Goal: Find specific page/section: Find specific page/section

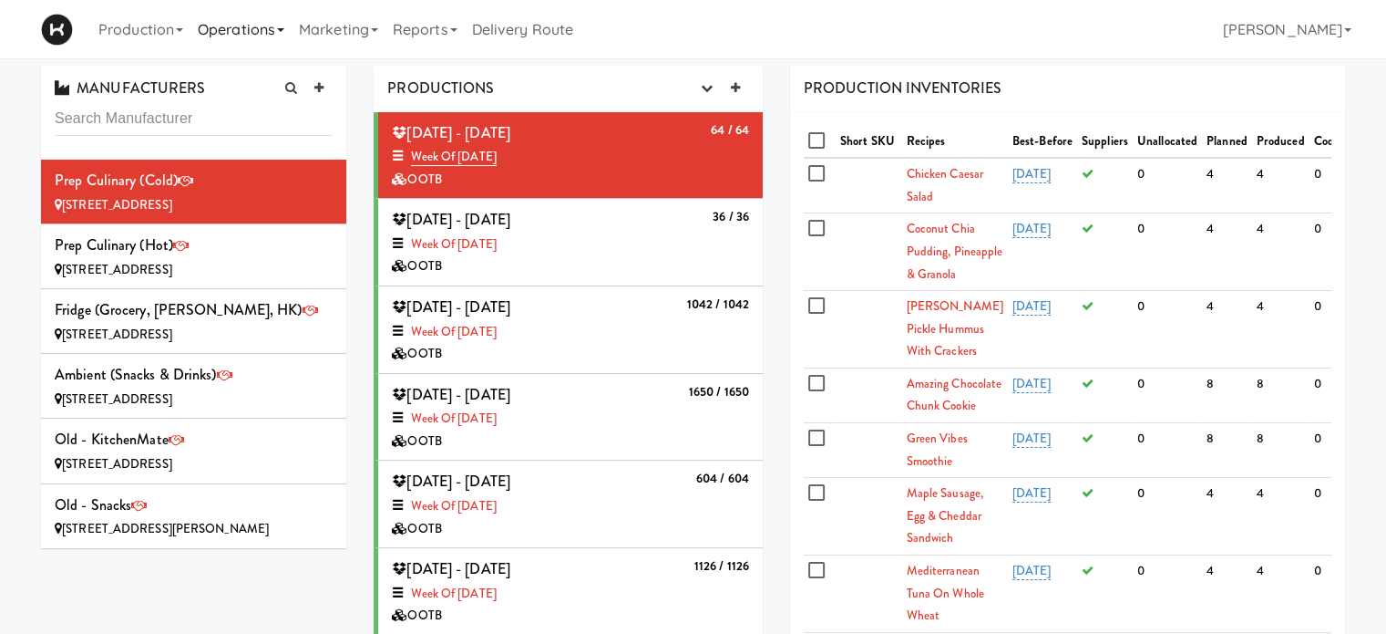
click at [284, 32] on link "Operations" at bounding box center [241, 29] width 101 height 58
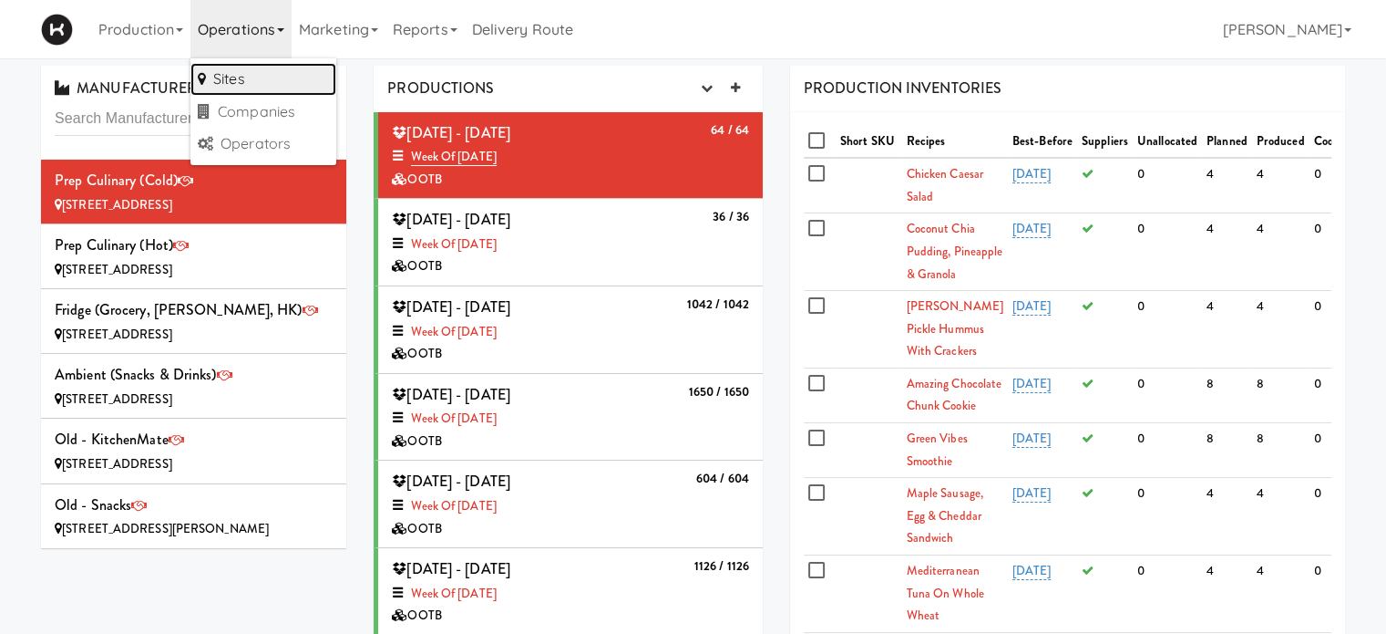
click at [247, 76] on link "Sites" at bounding box center [264, 79] width 146 height 33
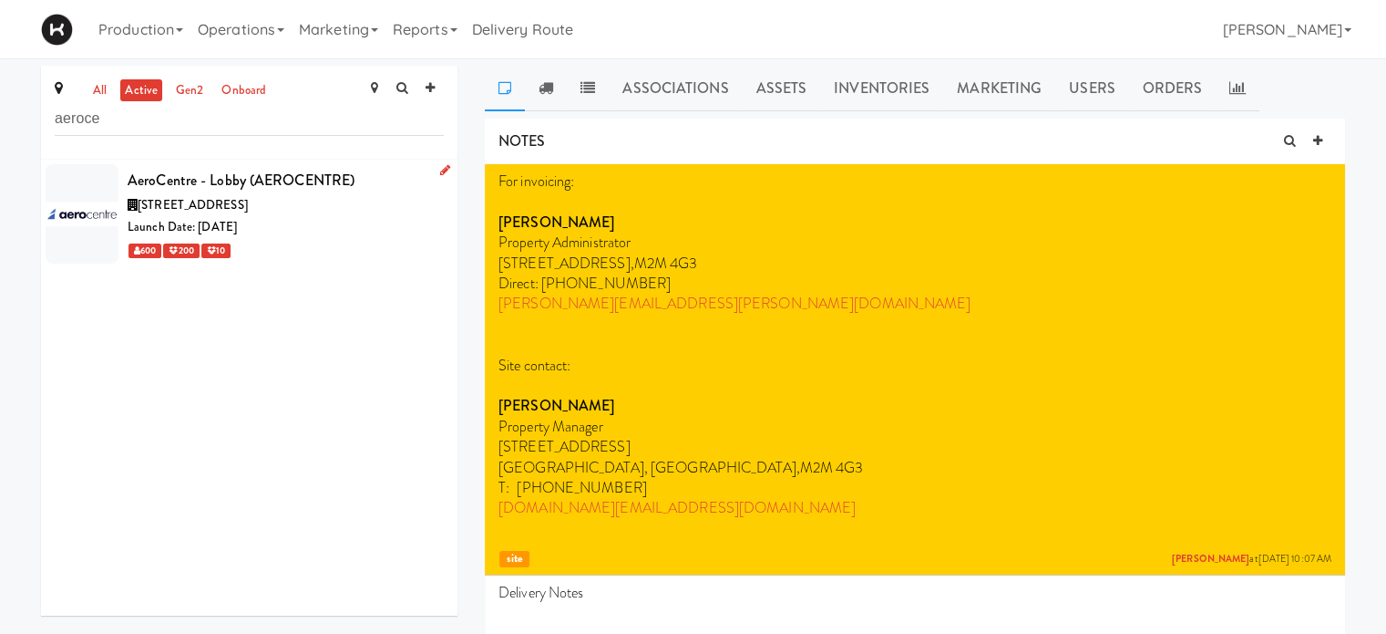
type input "aeroce"
click at [374, 218] on div "Launch Date: [DATE]" at bounding box center [286, 227] width 316 height 23
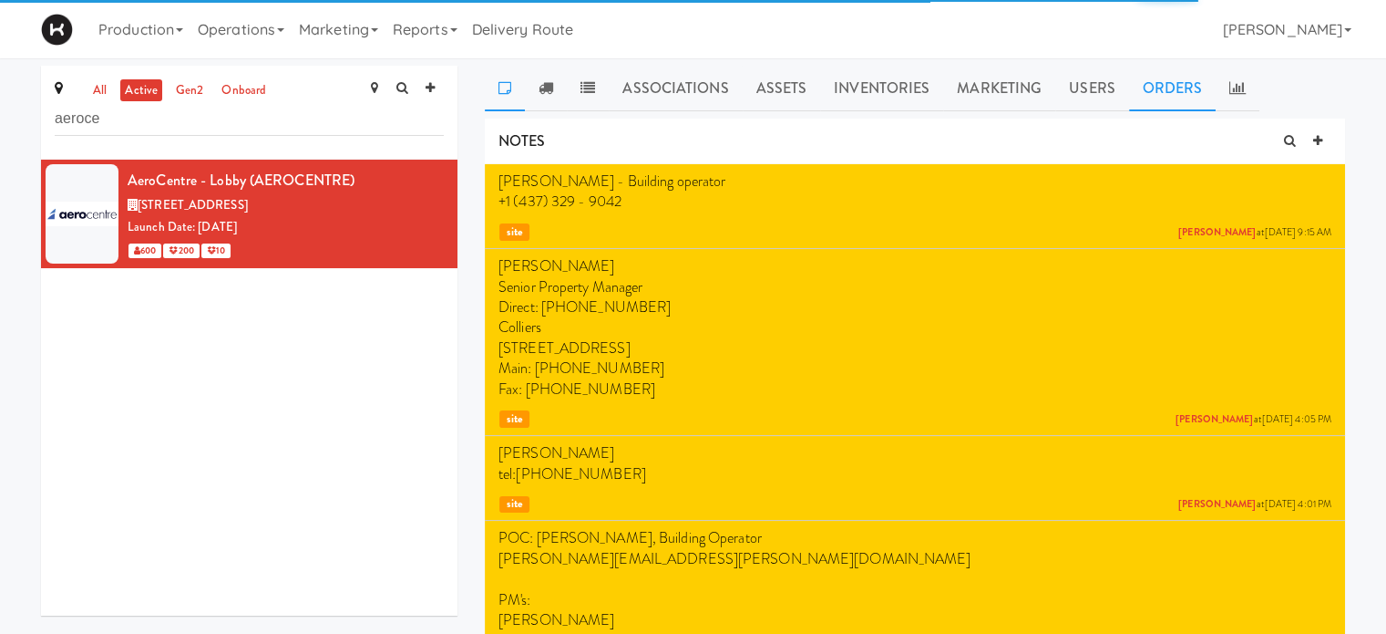
click at [1153, 99] on link "Orders" at bounding box center [1173, 89] width 88 height 46
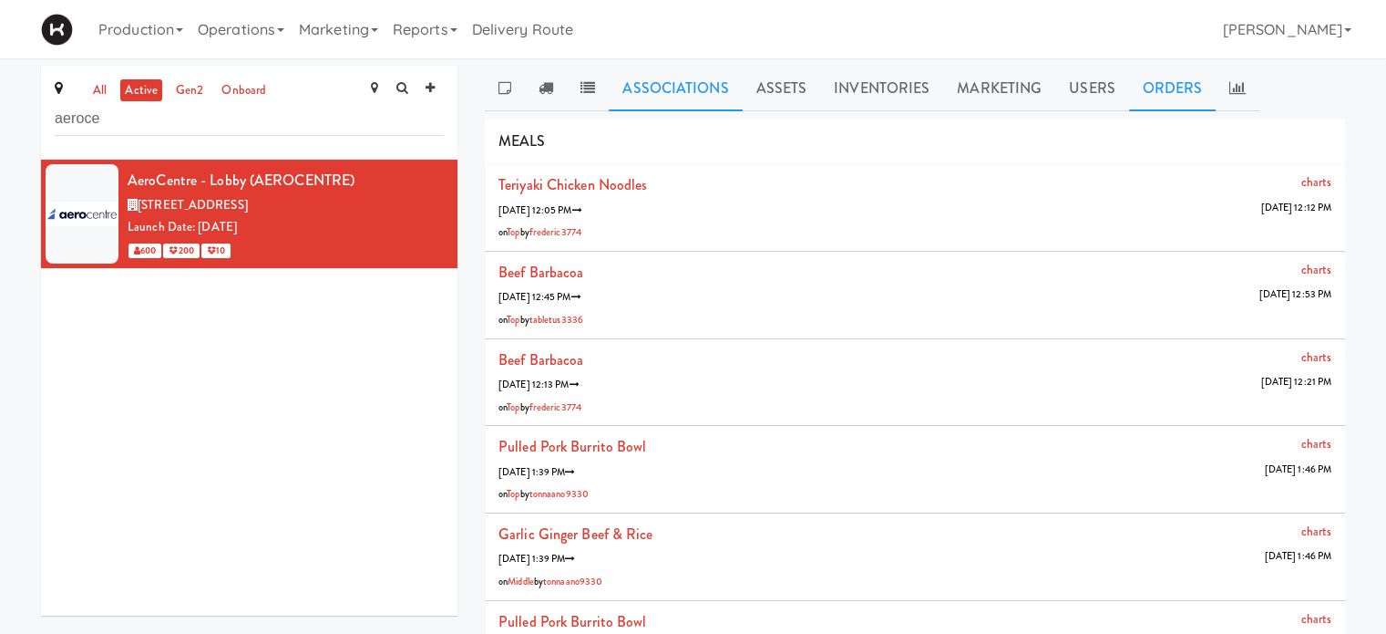
click at [666, 81] on link "Associations" at bounding box center [675, 89] width 133 height 46
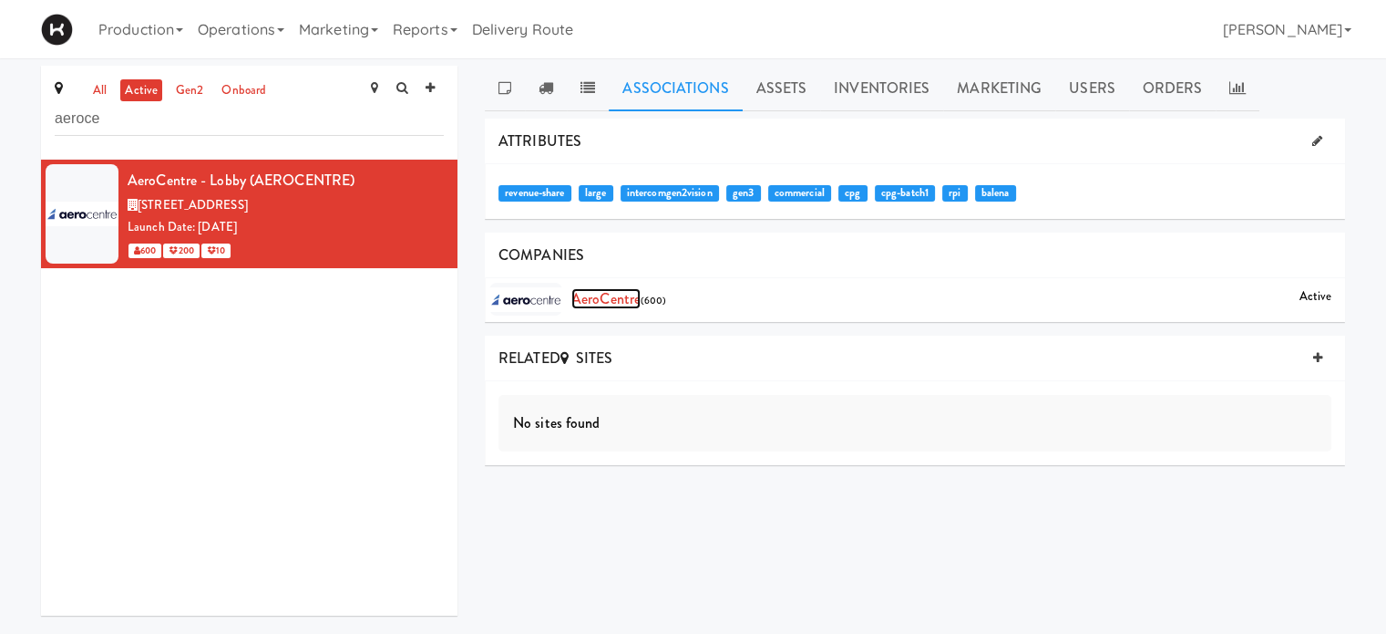
click at [596, 300] on link "AeroCentre" at bounding box center [606, 298] width 69 height 21
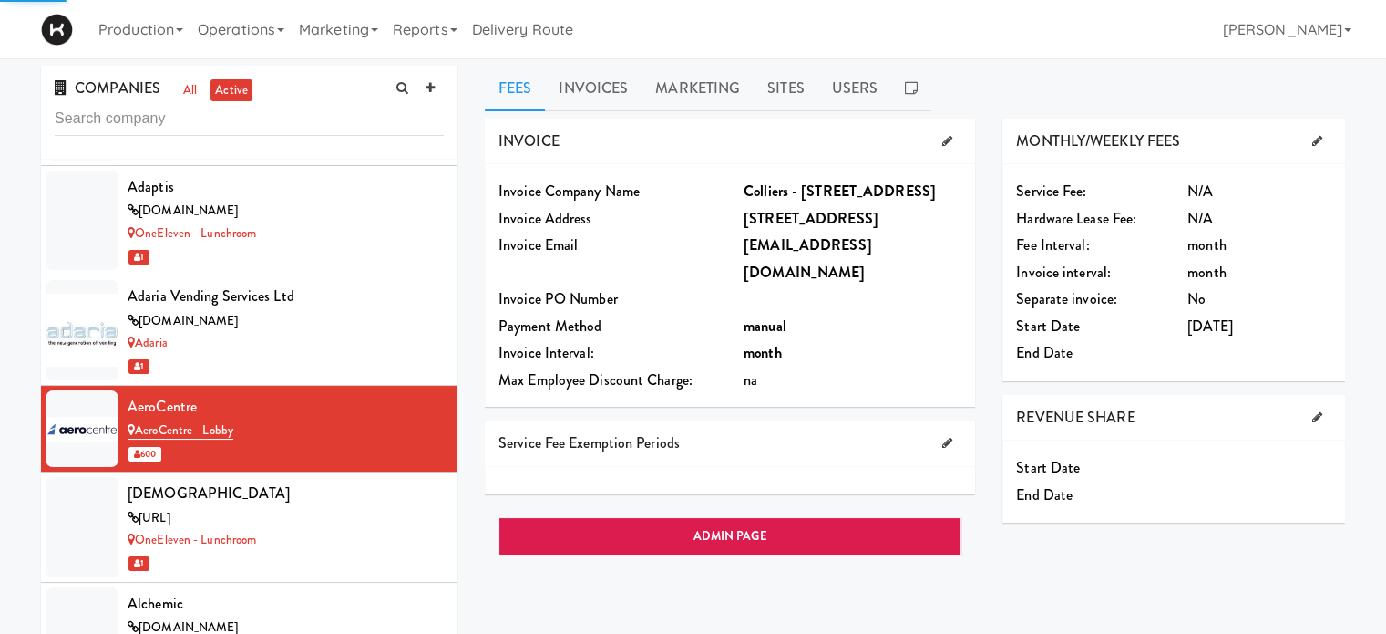
scroll to position [1086, 0]
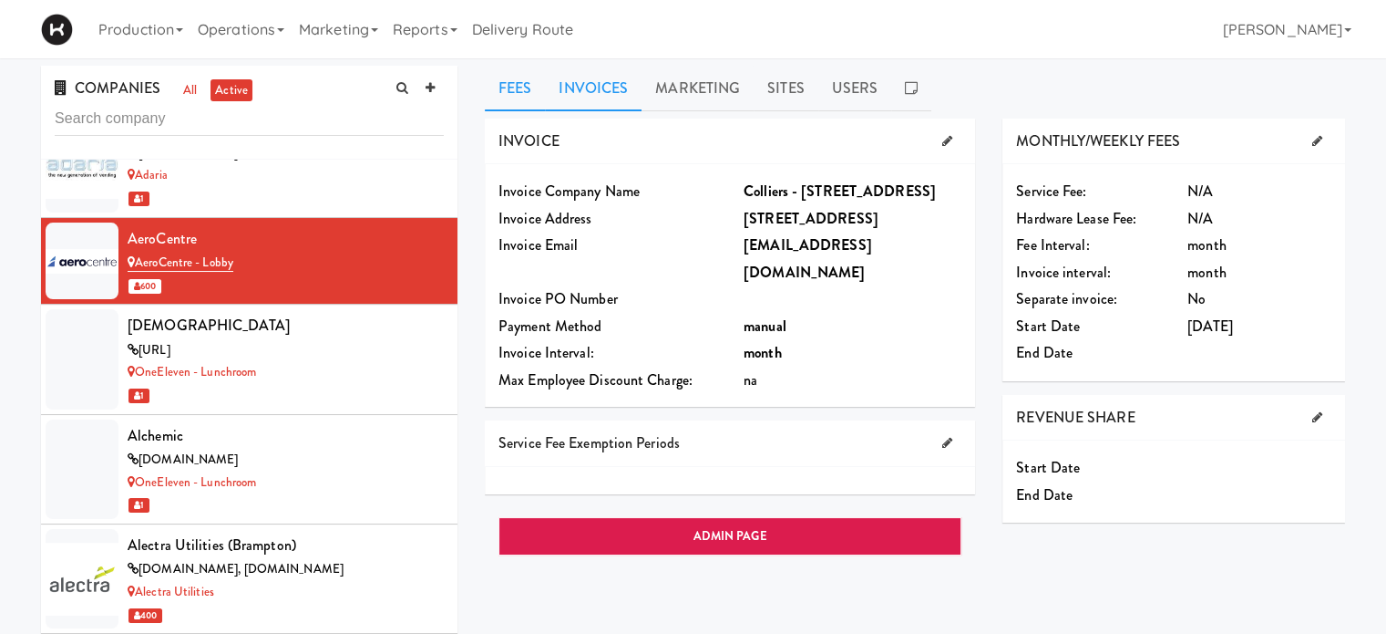
click at [604, 94] on link "Invoices" at bounding box center [593, 89] width 97 height 46
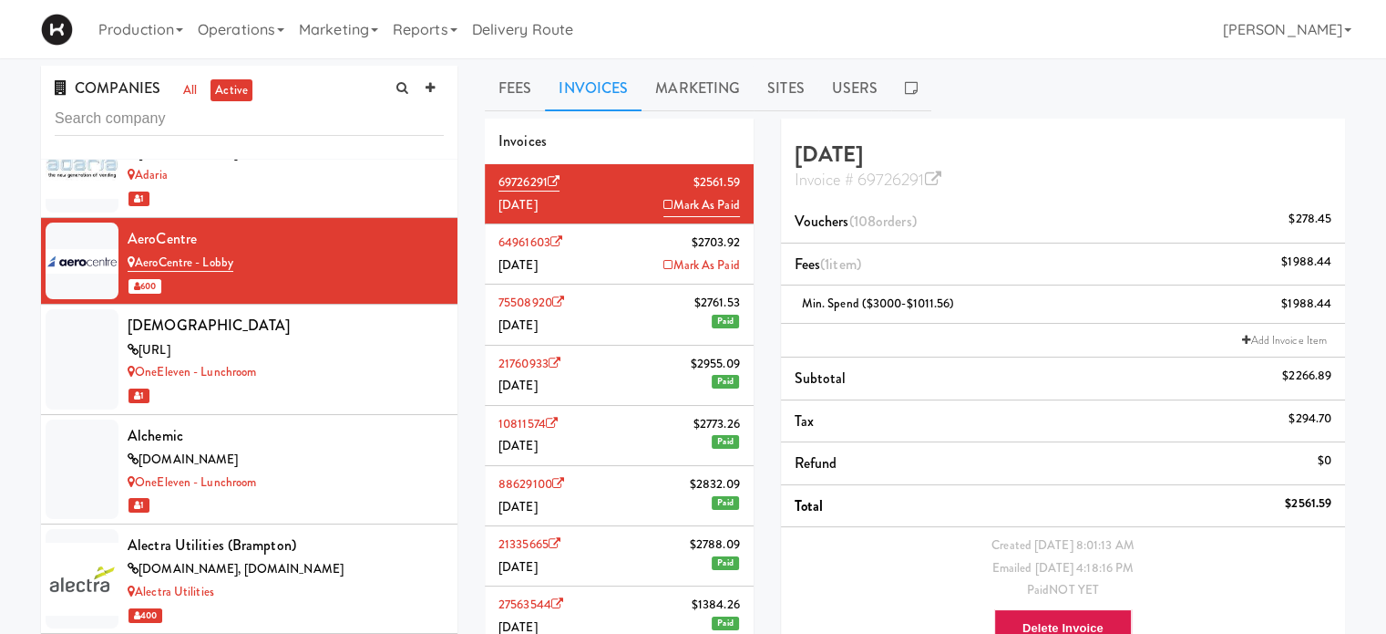
click at [591, 242] on li "64961603 $2703.92 [DATE] Mark As Paid" at bounding box center [619, 254] width 269 height 60
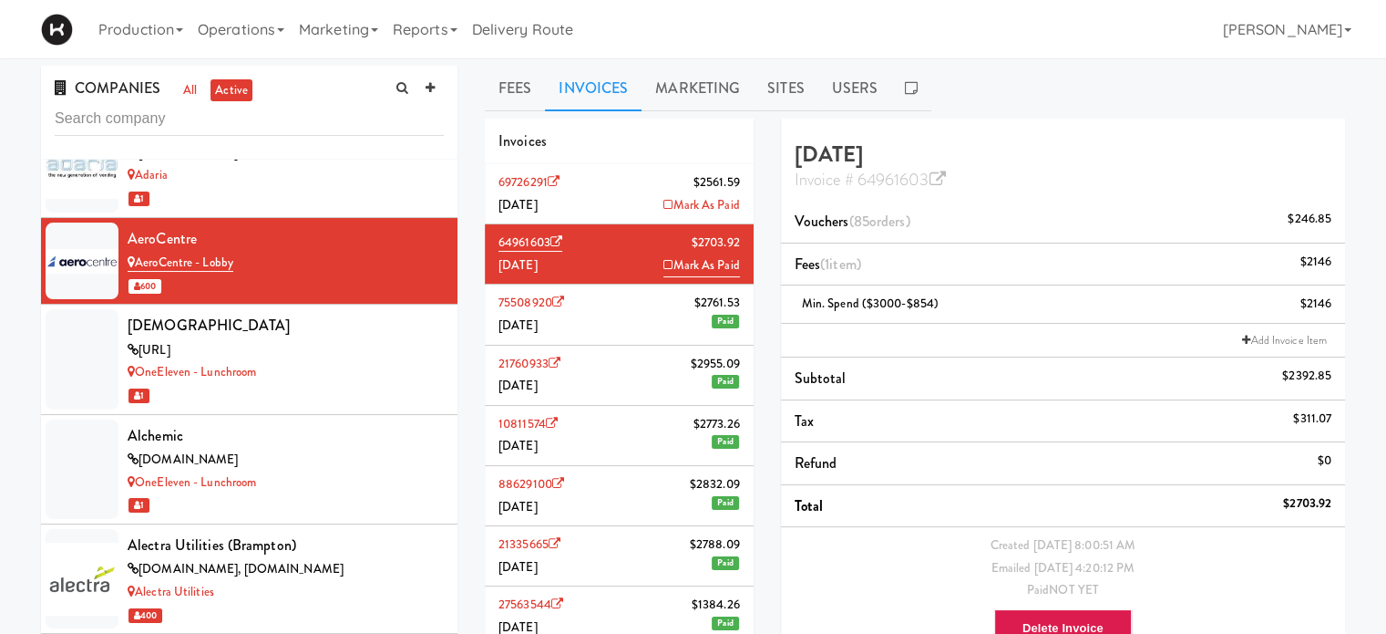
click at [602, 310] on li "75508920 $2761.53 [DATE] Paid" at bounding box center [619, 314] width 269 height 60
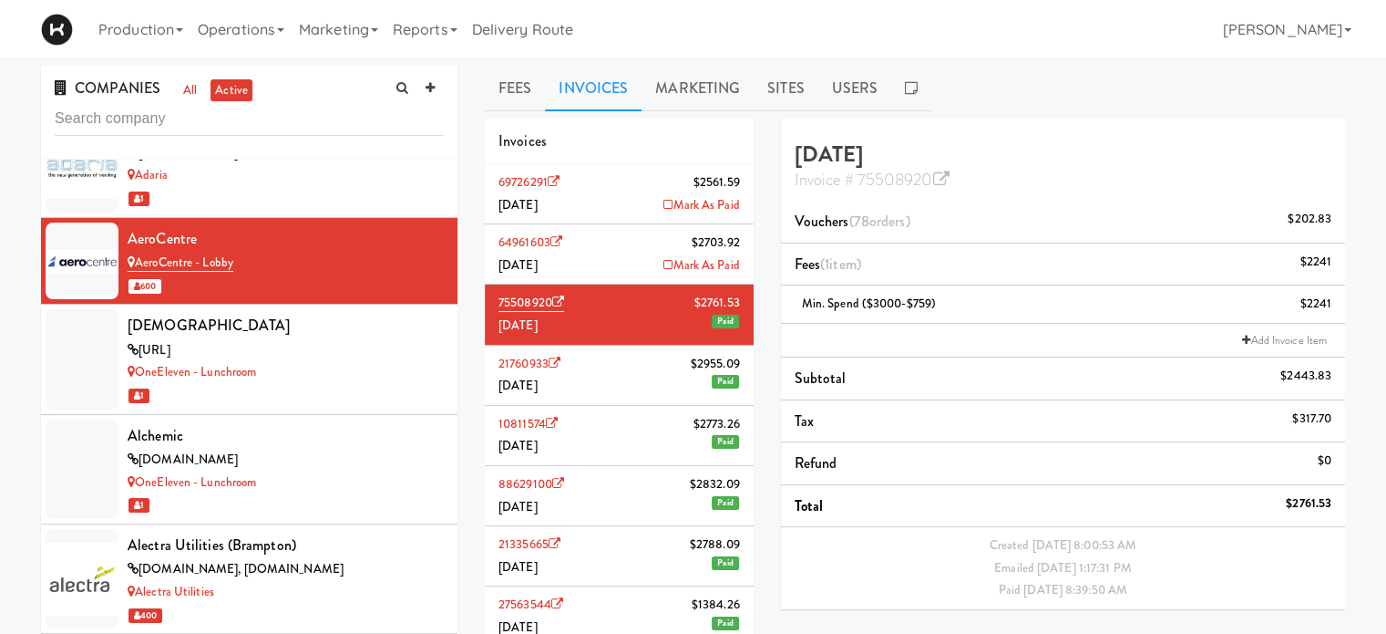
click at [602, 486] on li "88629100 $2832.[DATE] Paid" at bounding box center [619, 496] width 269 height 60
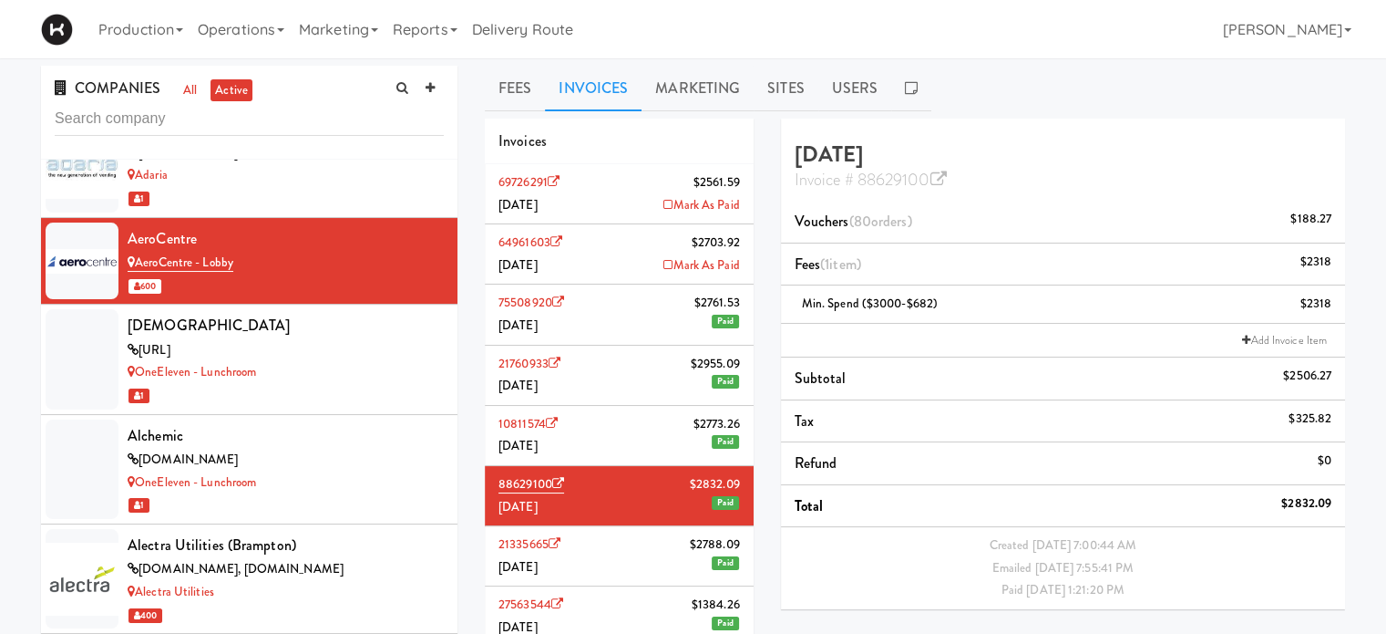
click at [631, 624] on li "27563544 $1384.[DATE] Paid" at bounding box center [619, 616] width 269 height 60
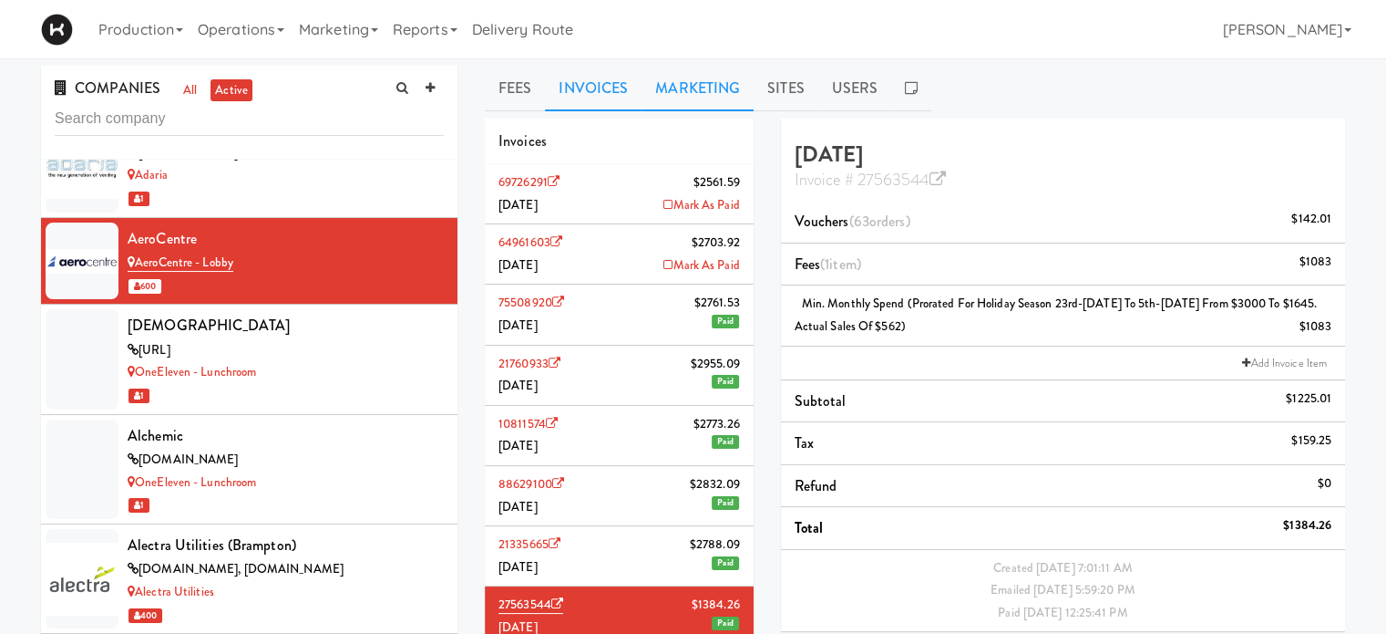
click at [704, 76] on link "Marketing" at bounding box center [698, 89] width 112 height 46
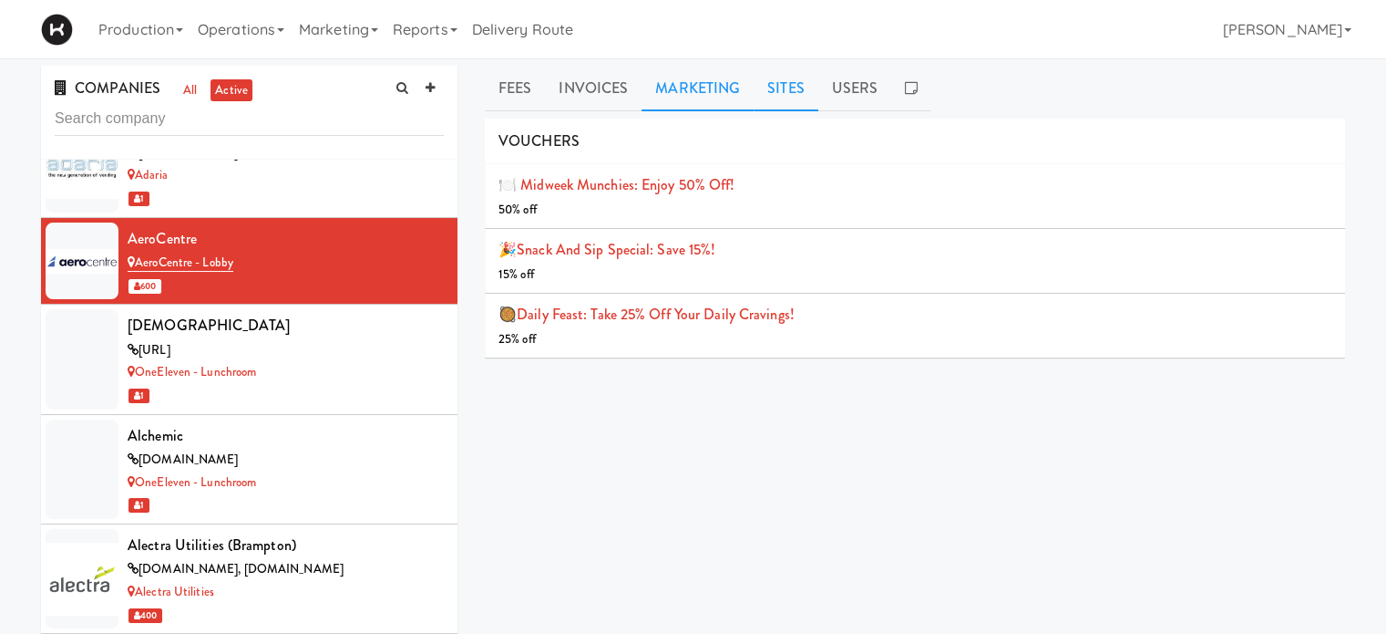
click at [778, 90] on link "Sites" at bounding box center [786, 89] width 65 height 46
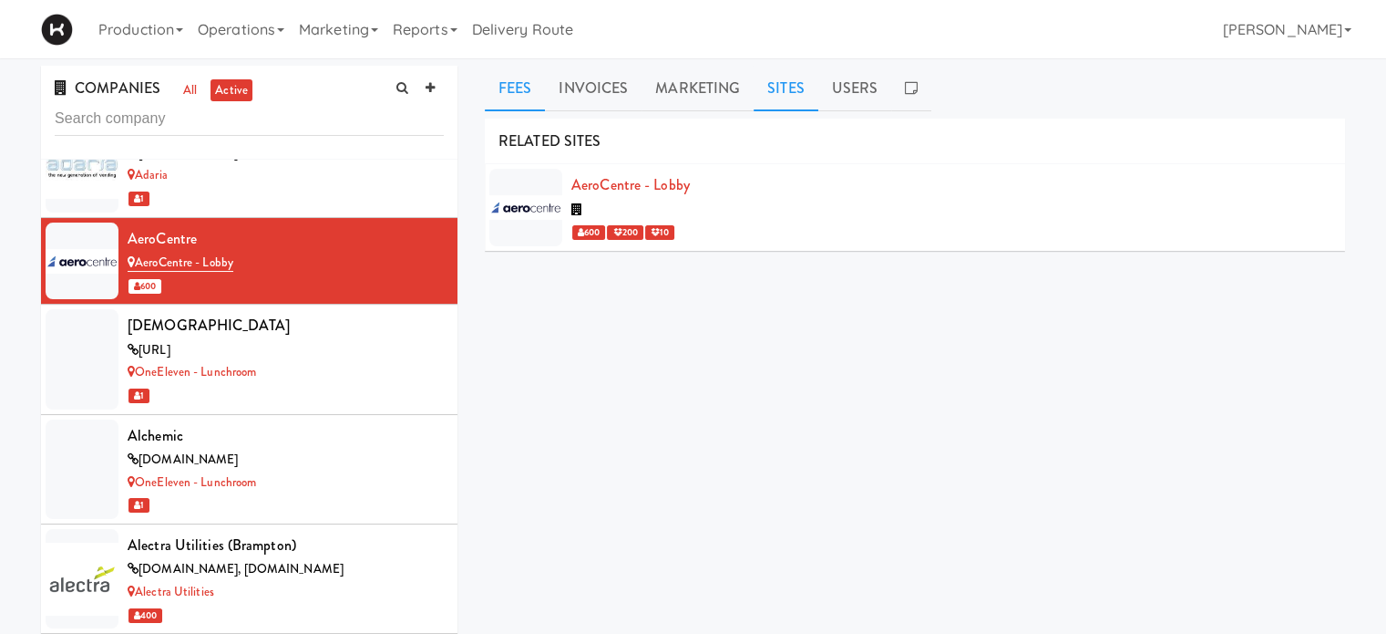
click at [519, 94] on link "Fees" at bounding box center [515, 89] width 60 height 46
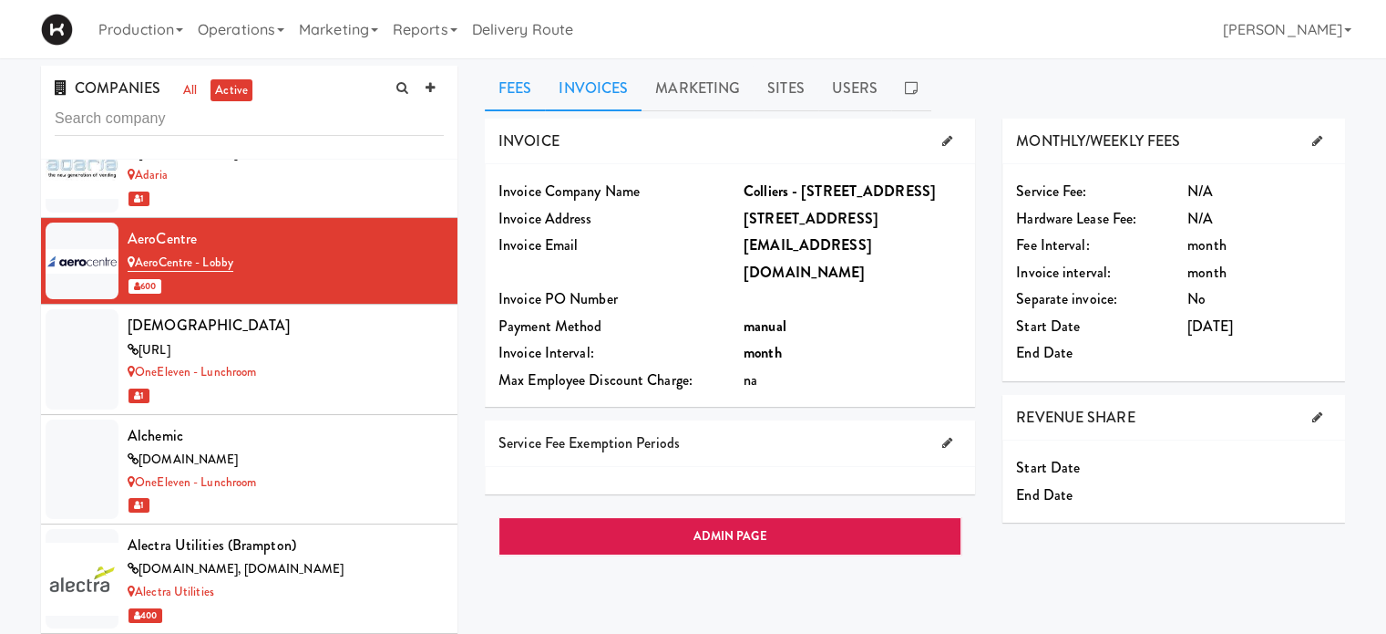
click at [625, 97] on link "Invoices" at bounding box center [593, 89] width 97 height 46
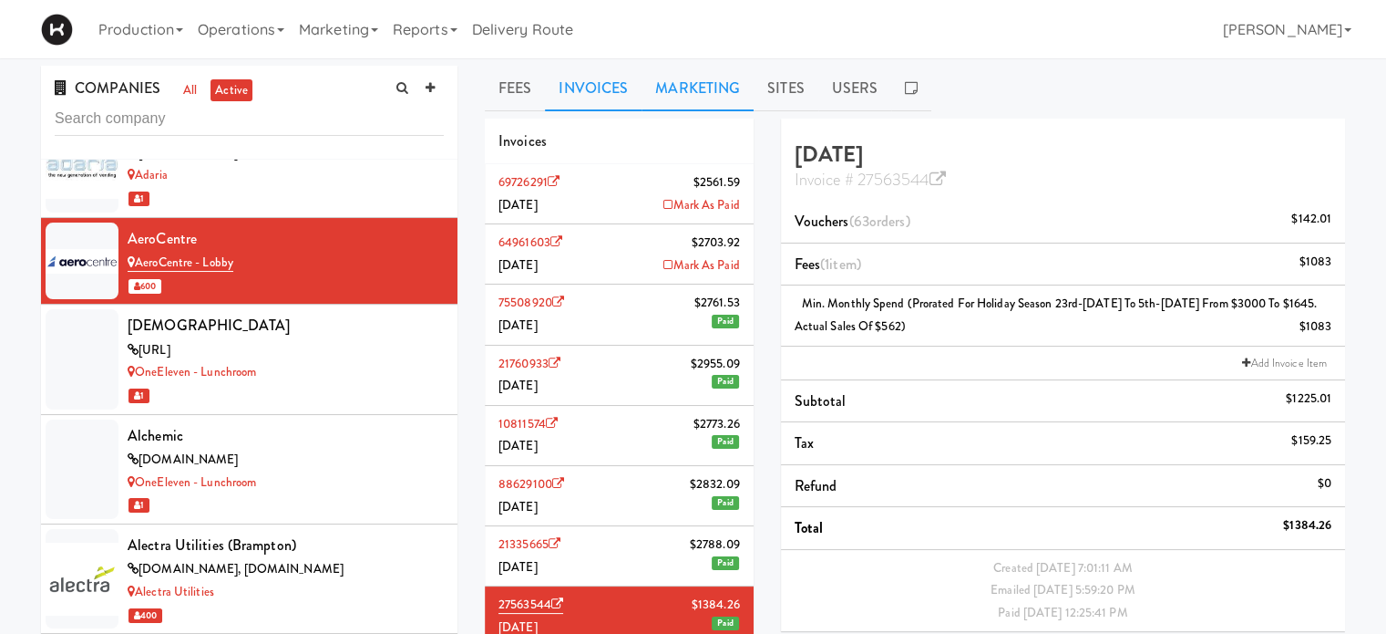
click at [718, 95] on link "Marketing" at bounding box center [698, 89] width 112 height 46
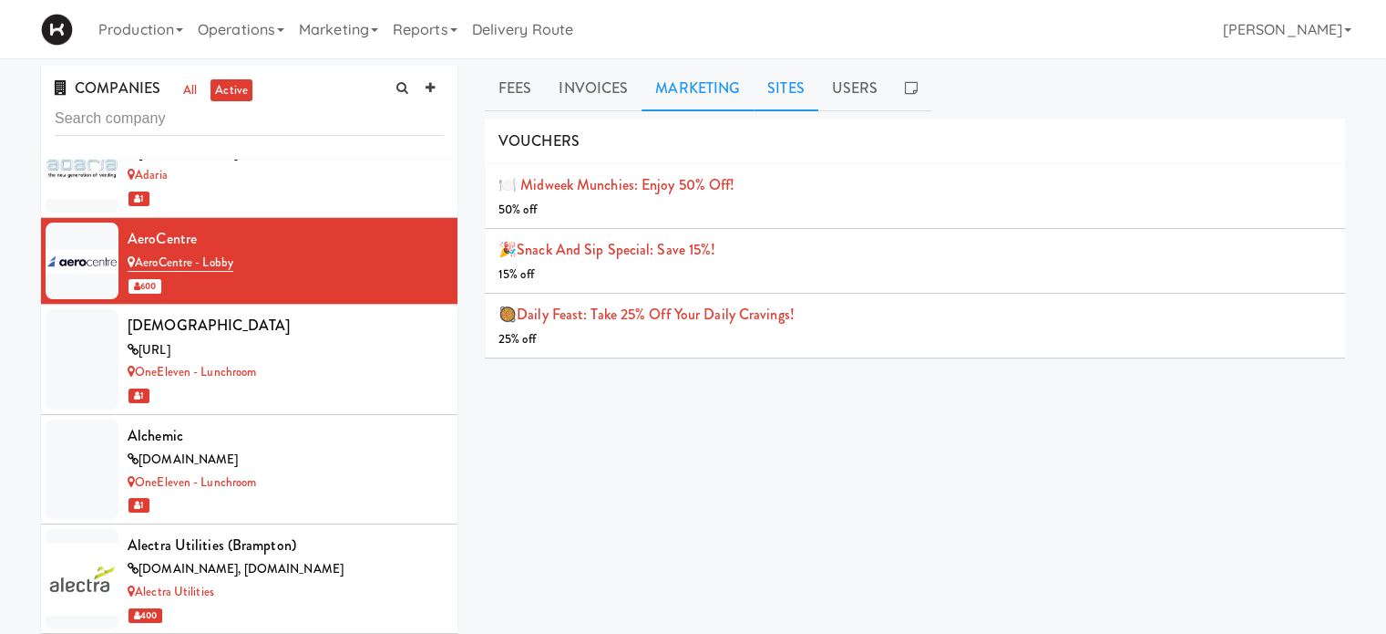
click at [778, 98] on link "Sites" at bounding box center [786, 89] width 65 height 46
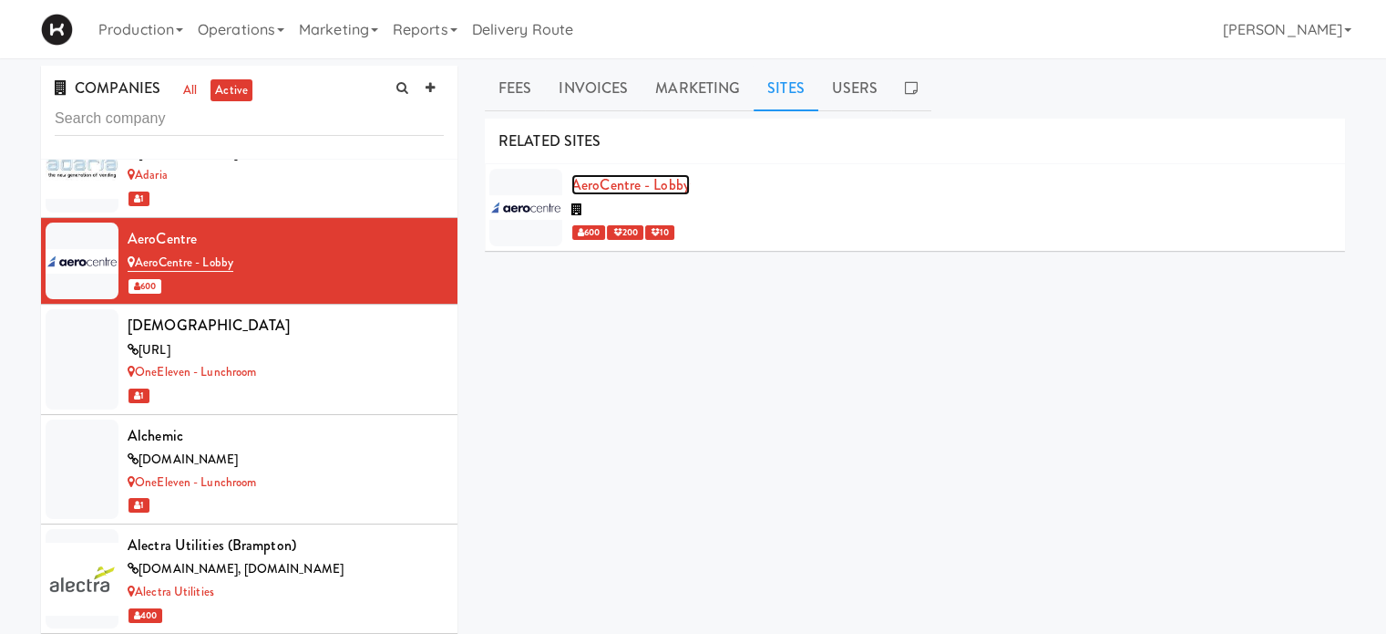
click at [627, 184] on link "AeroCentre - Lobby" at bounding box center [631, 184] width 119 height 21
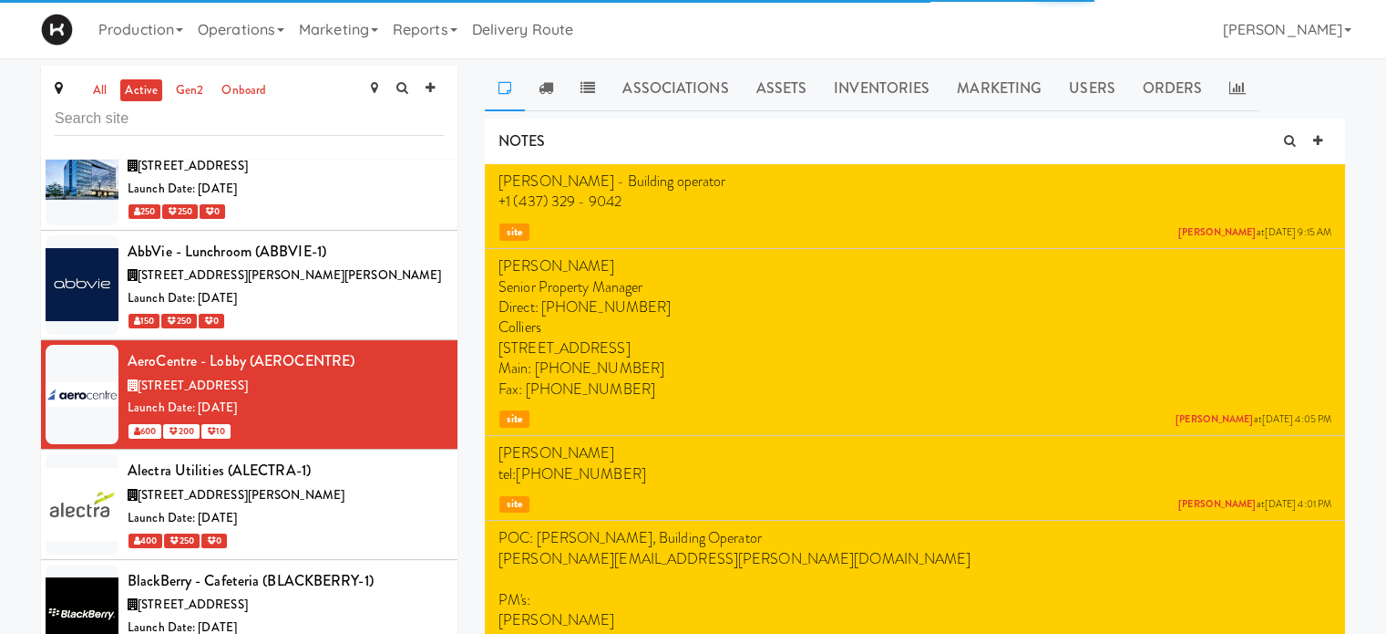
scroll to position [1878, 0]
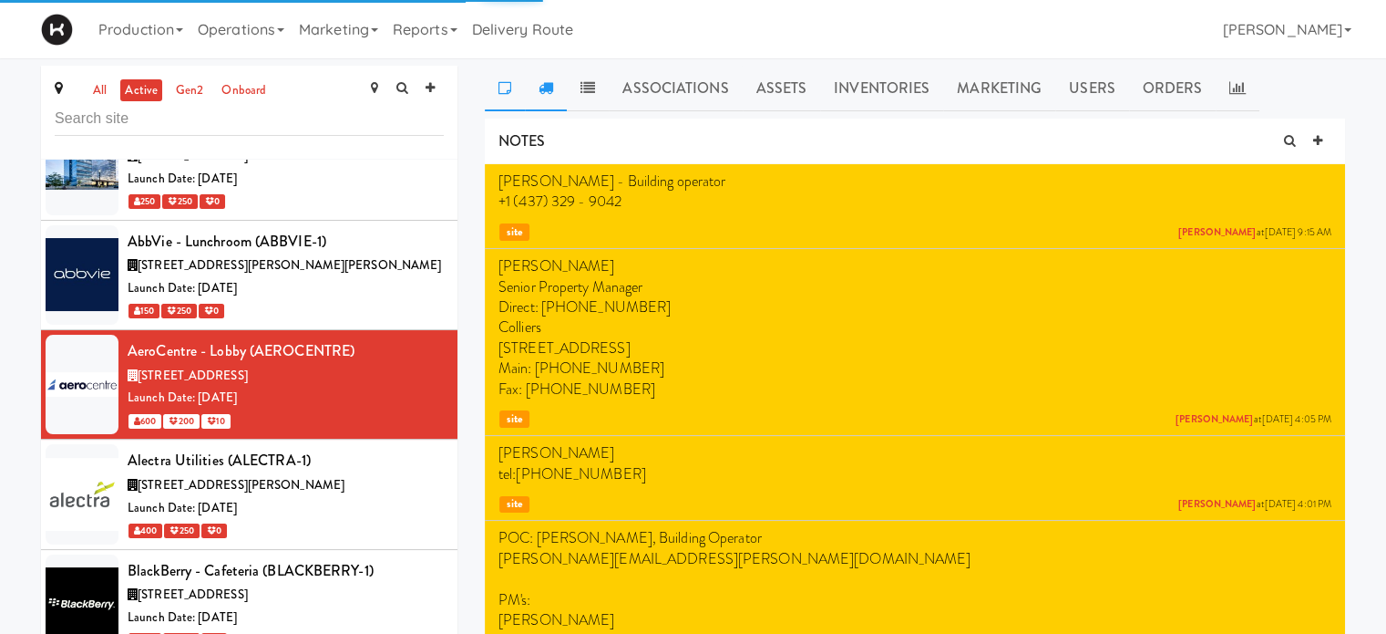
click at [549, 80] on icon at bounding box center [546, 87] width 15 height 15
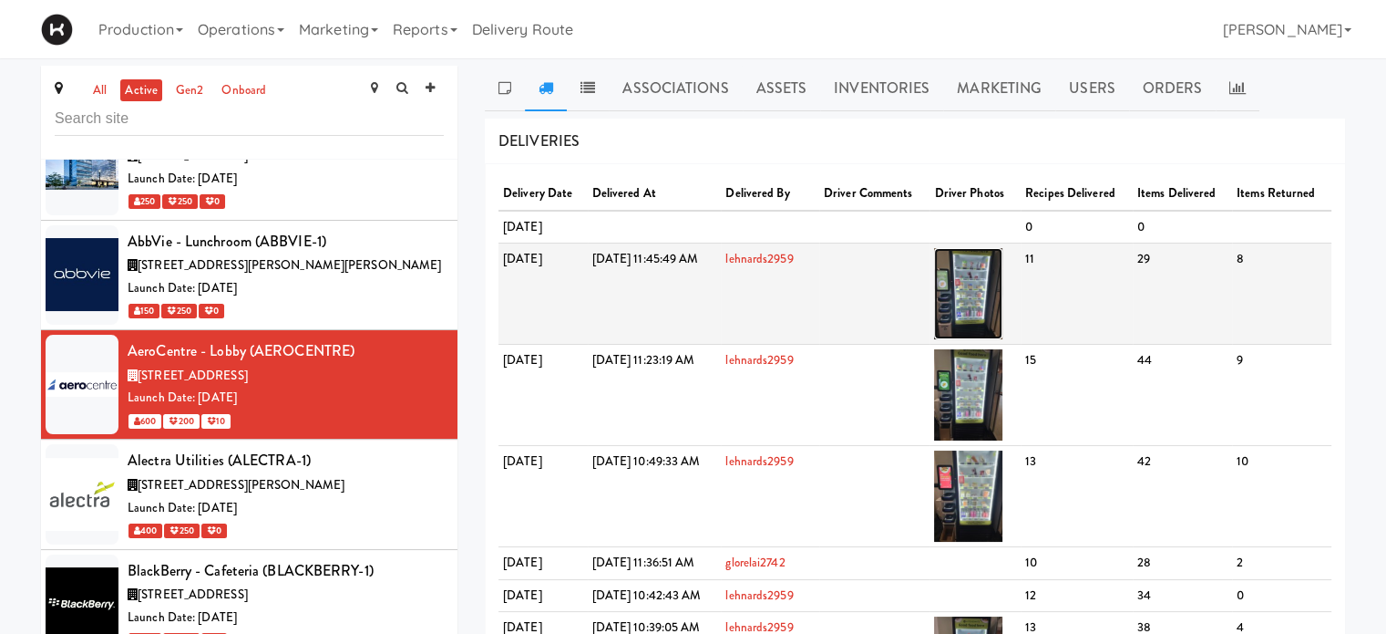
click at [1003, 316] on img at bounding box center [968, 293] width 68 height 91
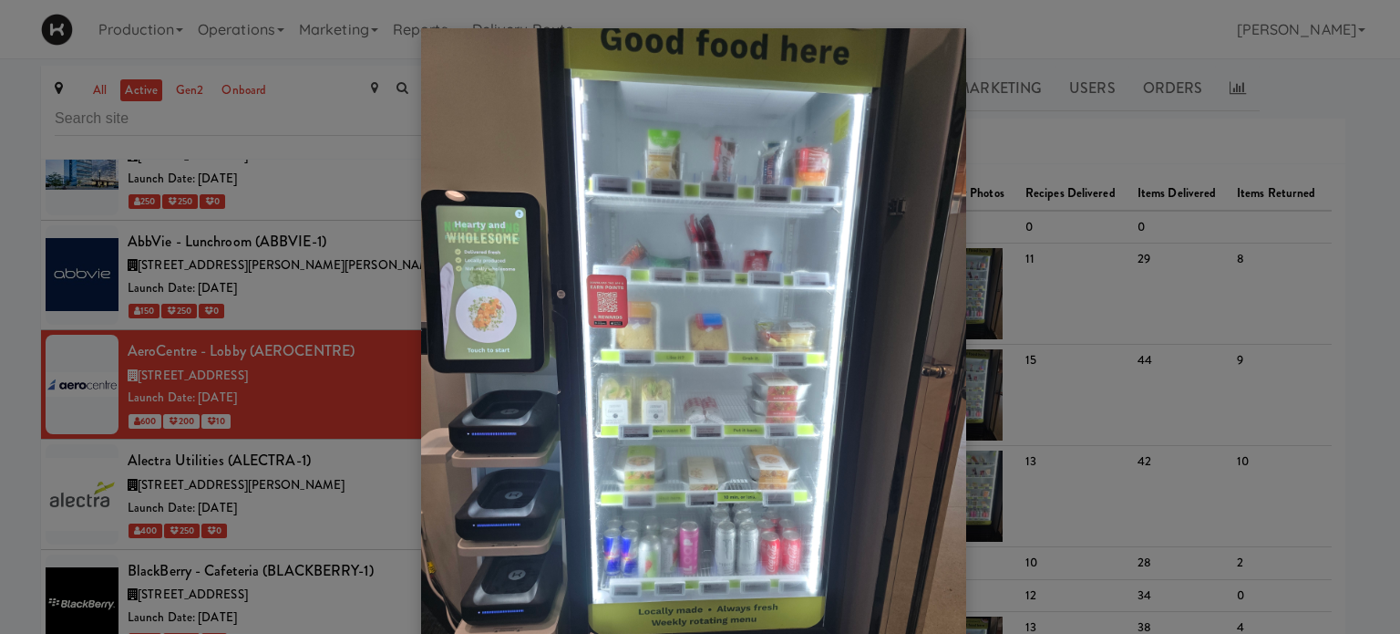
click at [1334, 344] on div at bounding box center [700, 317] width 1400 height 634
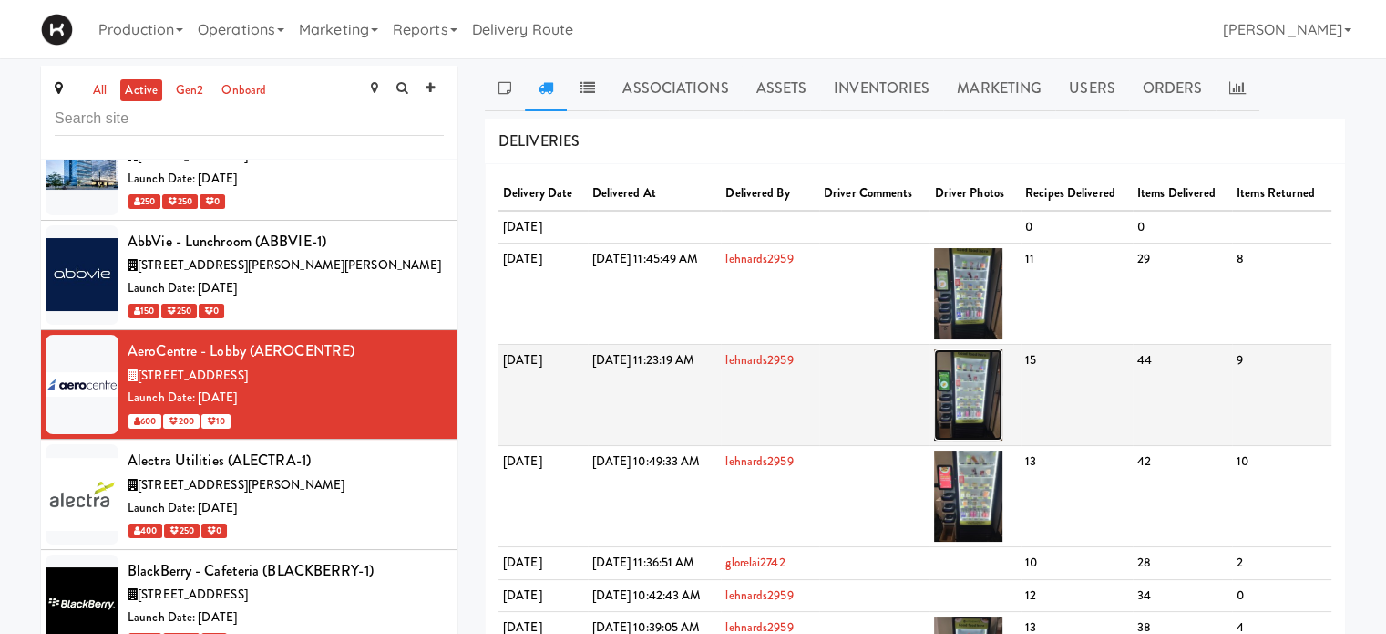
click at [1003, 411] on img at bounding box center [968, 394] width 68 height 91
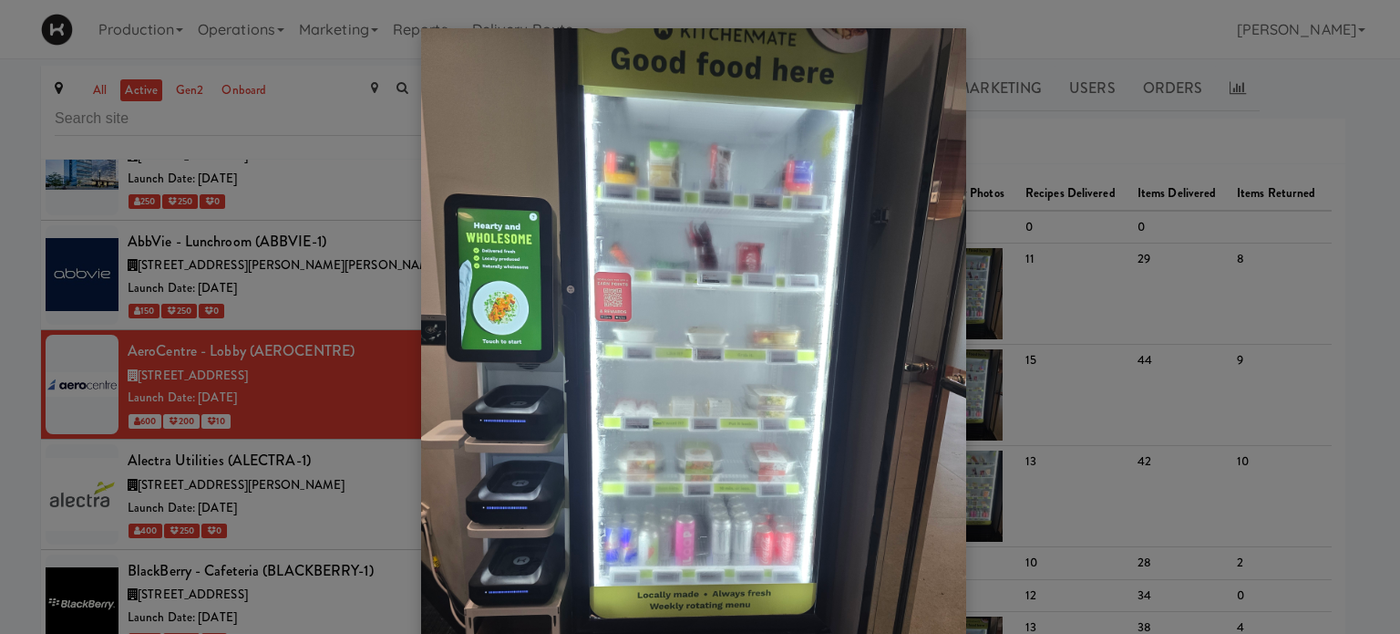
click at [1315, 354] on div at bounding box center [700, 317] width 1400 height 634
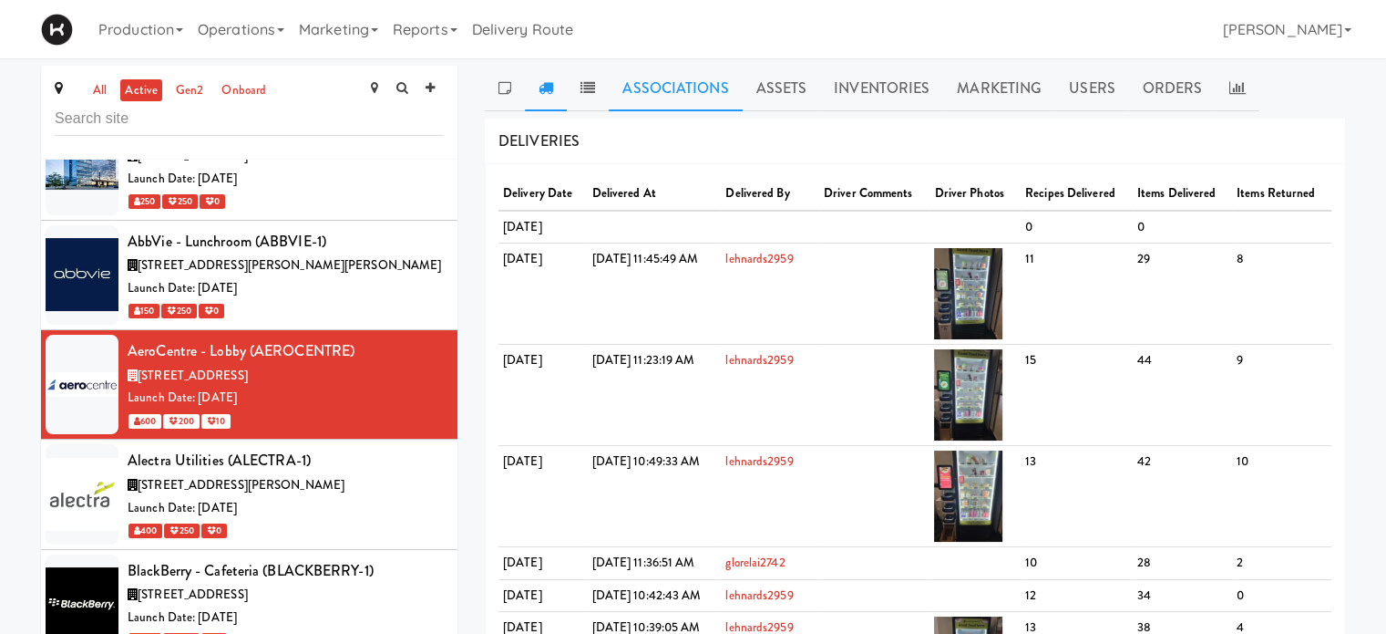
click at [676, 88] on link "Associations" at bounding box center [675, 89] width 133 height 46
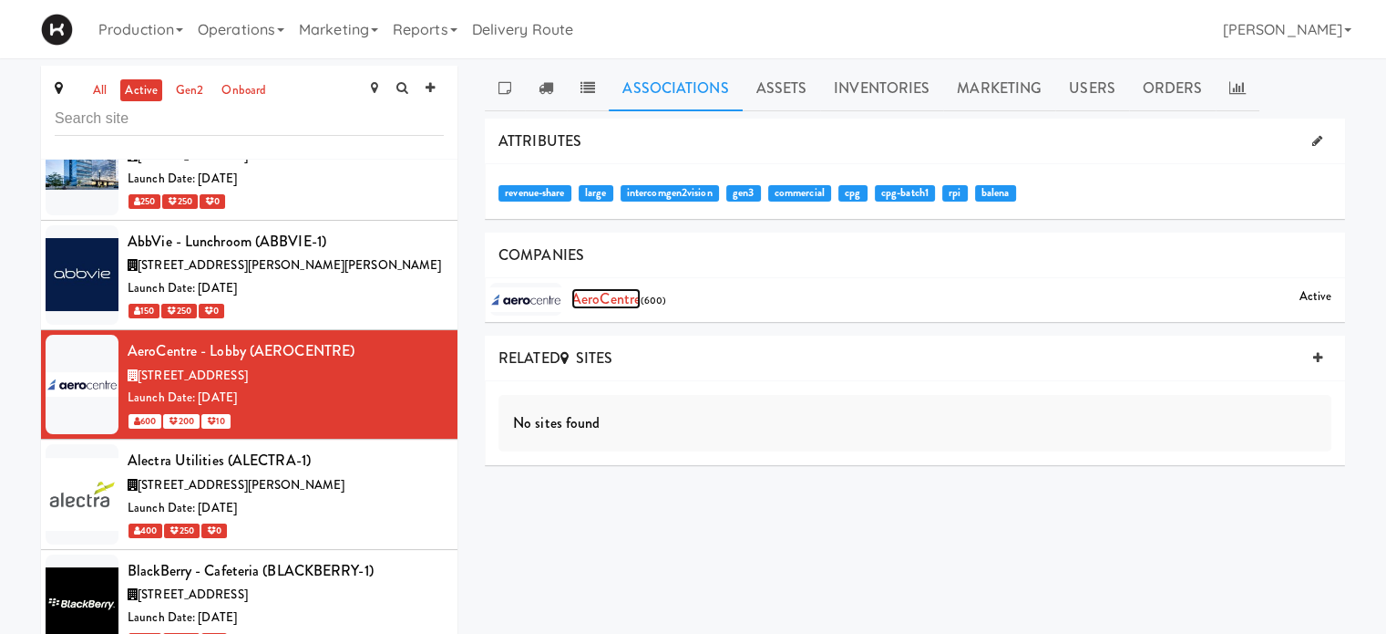
click at [580, 294] on link "AeroCentre" at bounding box center [606, 298] width 69 height 21
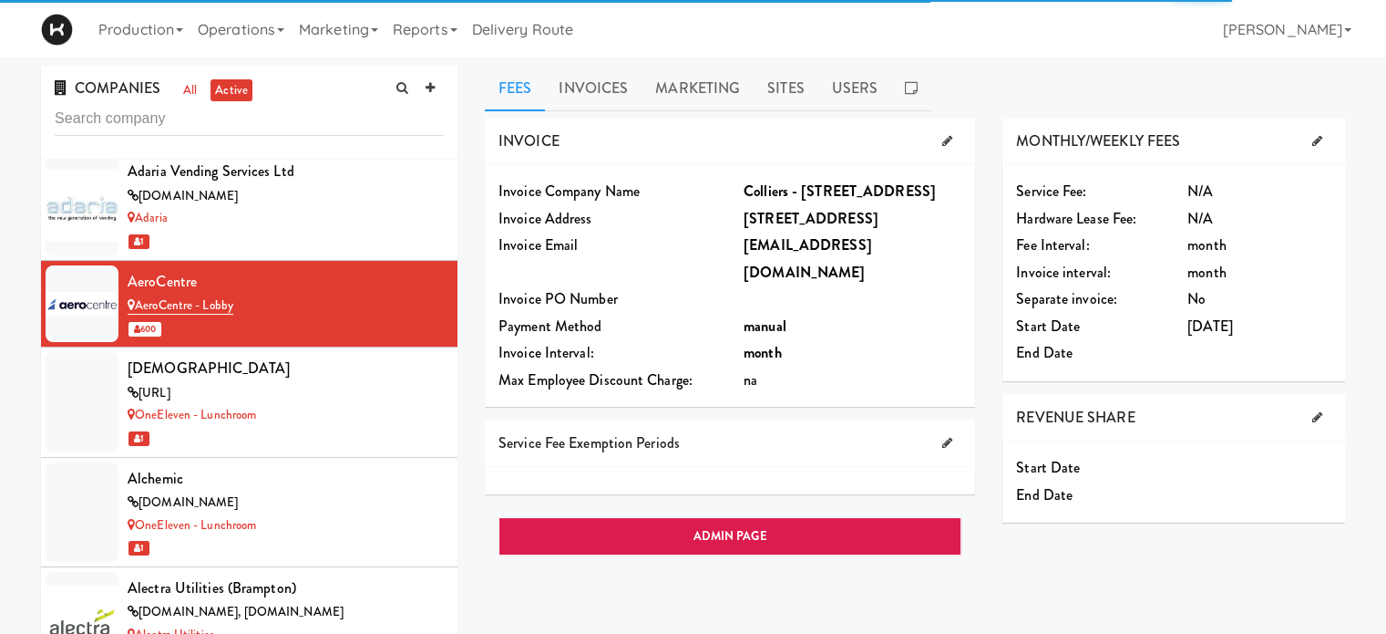
scroll to position [1086, 0]
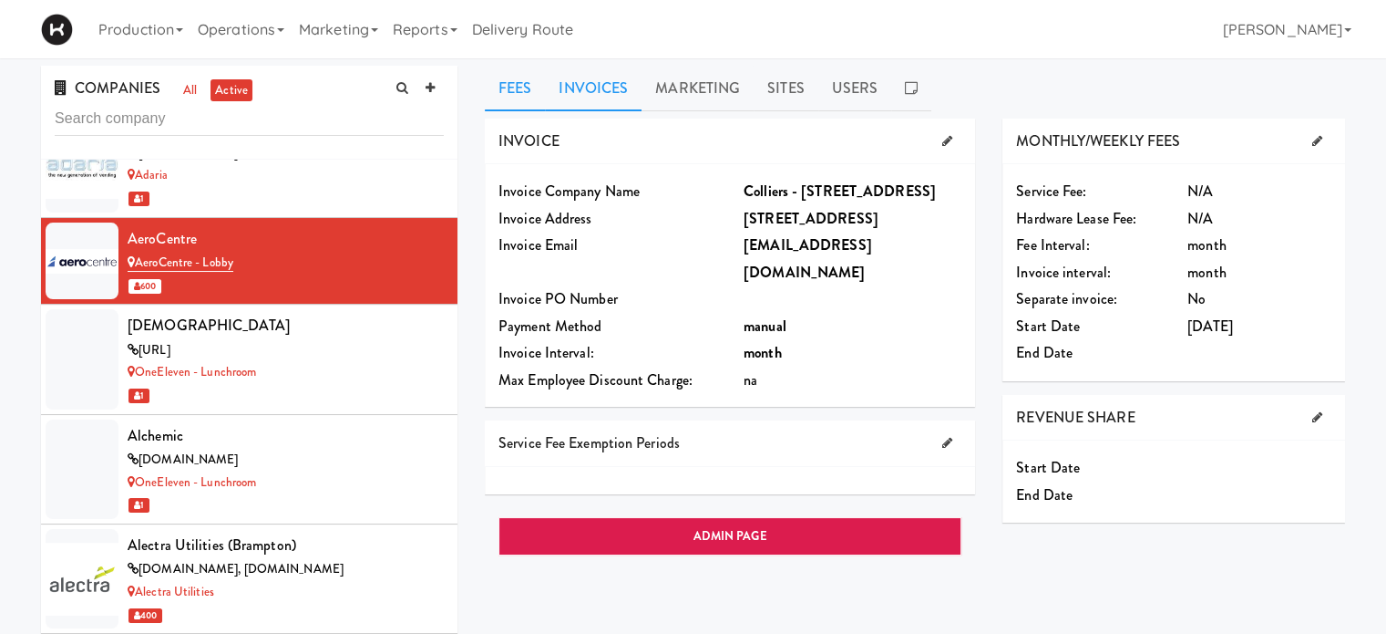
click at [624, 80] on link "Invoices" at bounding box center [593, 89] width 97 height 46
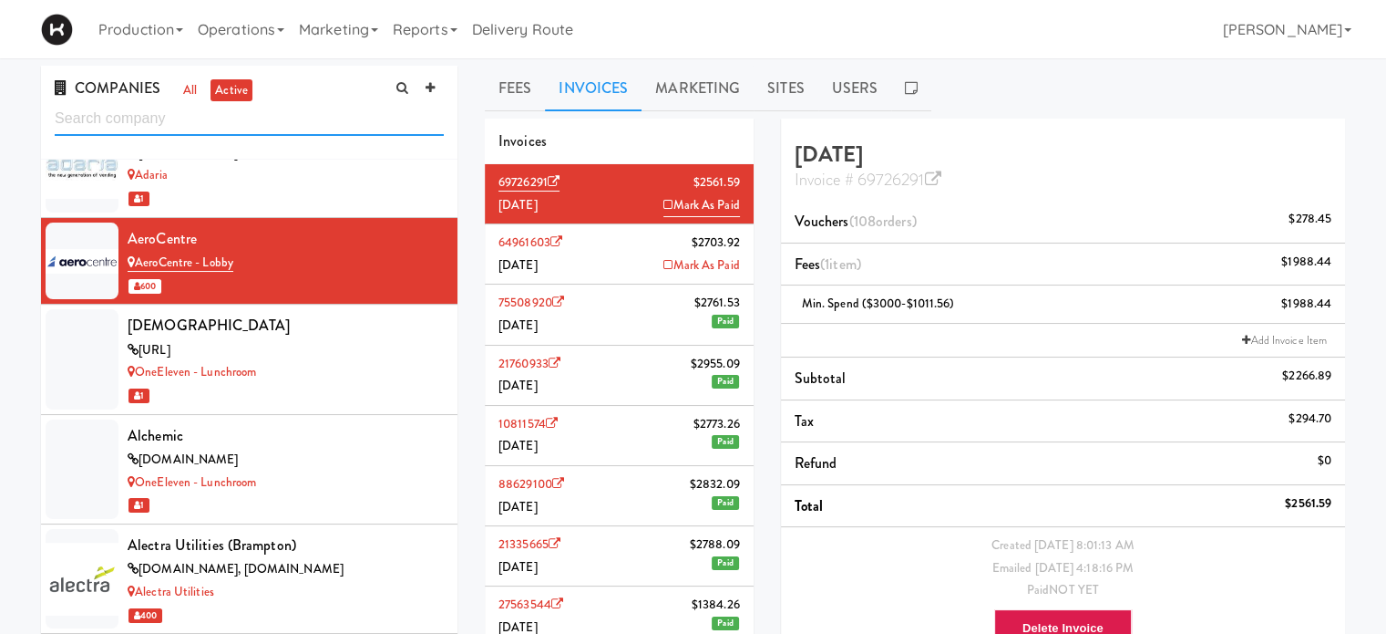
click at [190, 129] on input "text" at bounding box center [249, 119] width 389 height 34
type input "c"
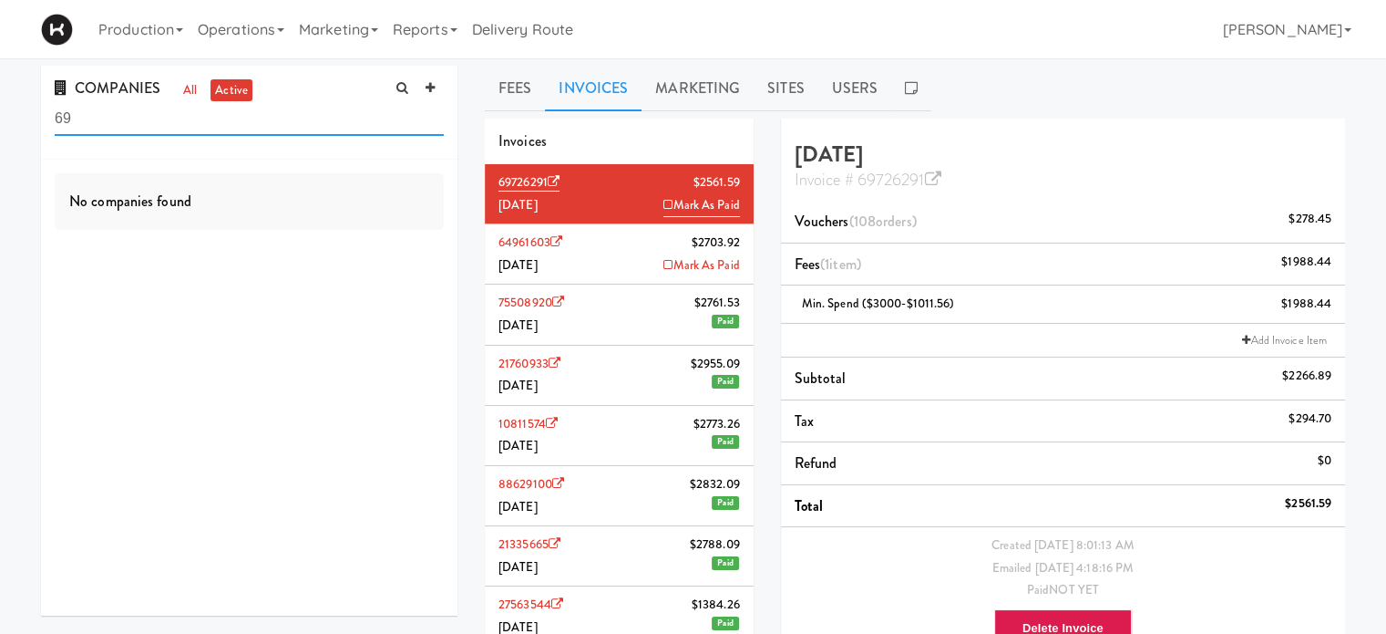
type input "6"
type input "[PERSON_NAME]"
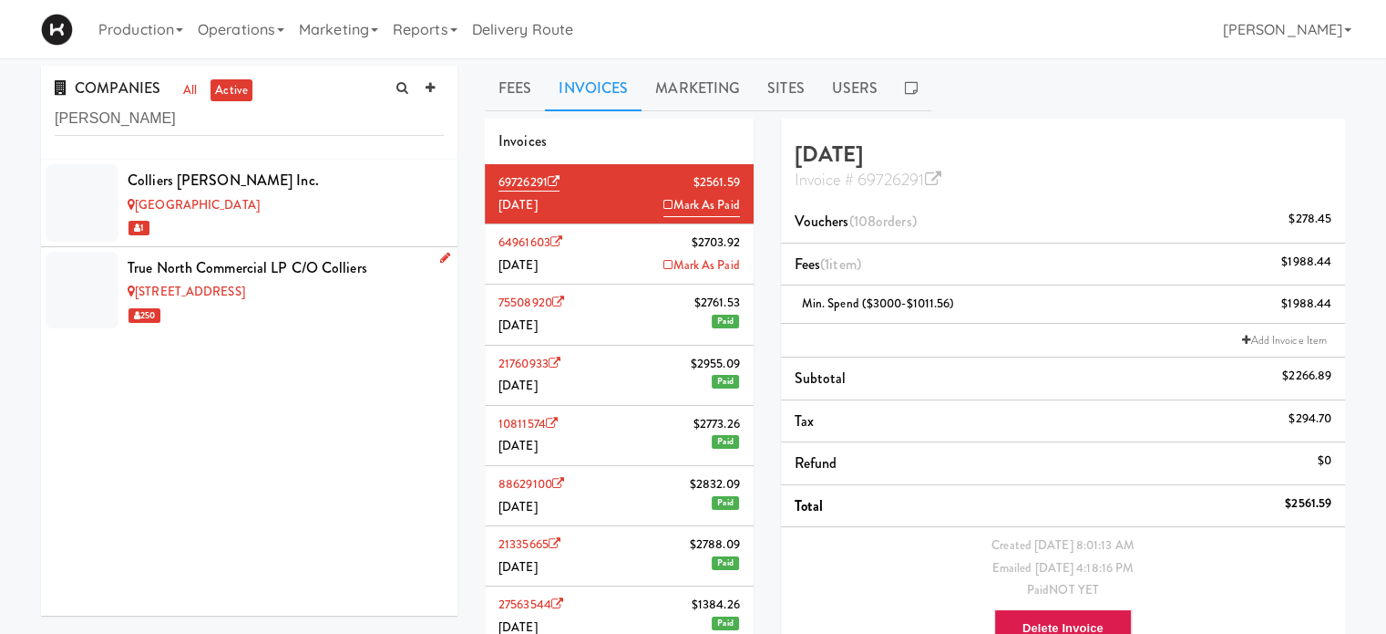
click at [327, 293] on div "[STREET_ADDRESS]" at bounding box center [286, 292] width 316 height 23
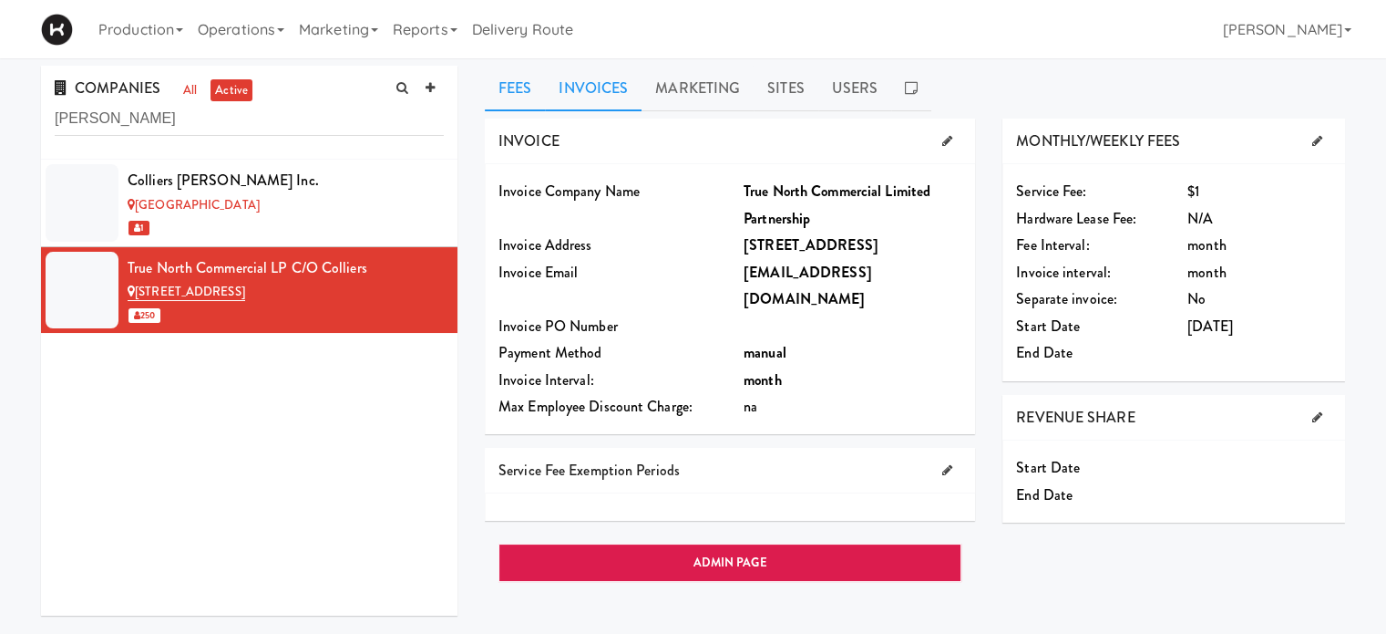
click at [616, 91] on link "Invoices" at bounding box center [593, 89] width 97 height 46
